Goal: Information Seeking & Learning: Learn about a topic

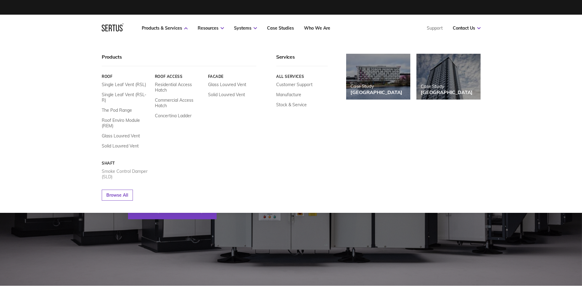
click at [140, 169] on link "Smoke Control Damper (SLD)" at bounding box center [126, 174] width 49 height 11
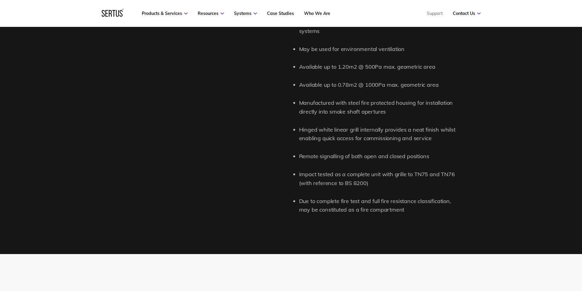
scroll to position [672, 0]
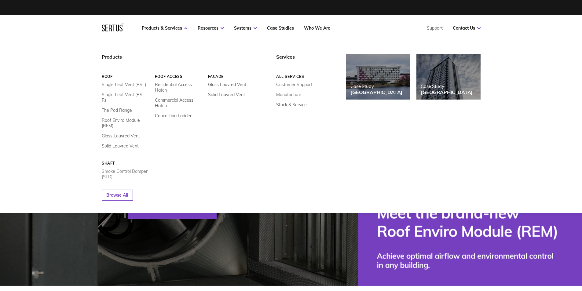
click at [112, 169] on link "Smoke Control Damper (SLD)" at bounding box center [126, 174] width 49 height 11
